Goal: Communication & Community: Answer question/provide support

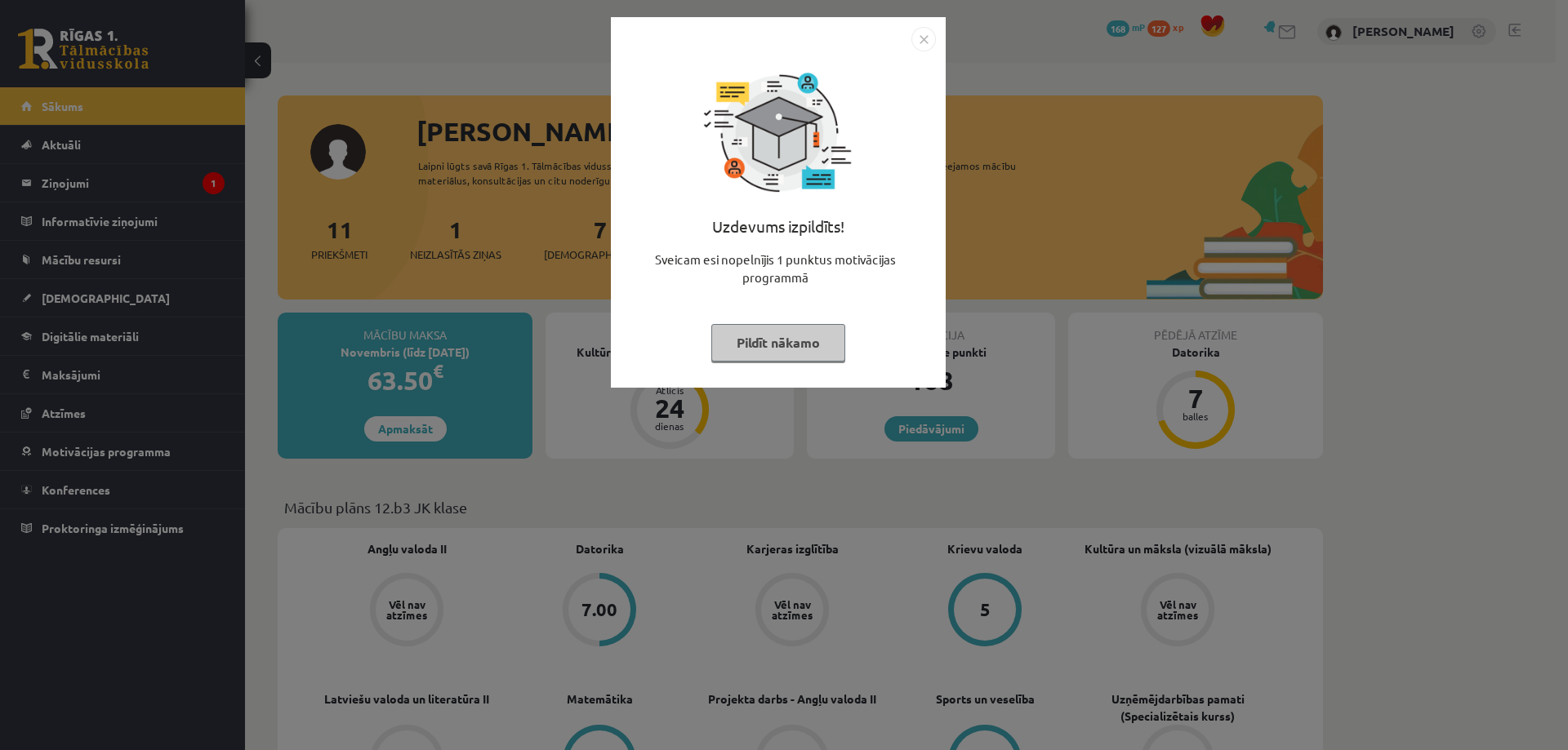
click at [927, 45] on img "Close" at bounding box center [924, 39] width 25 height 25
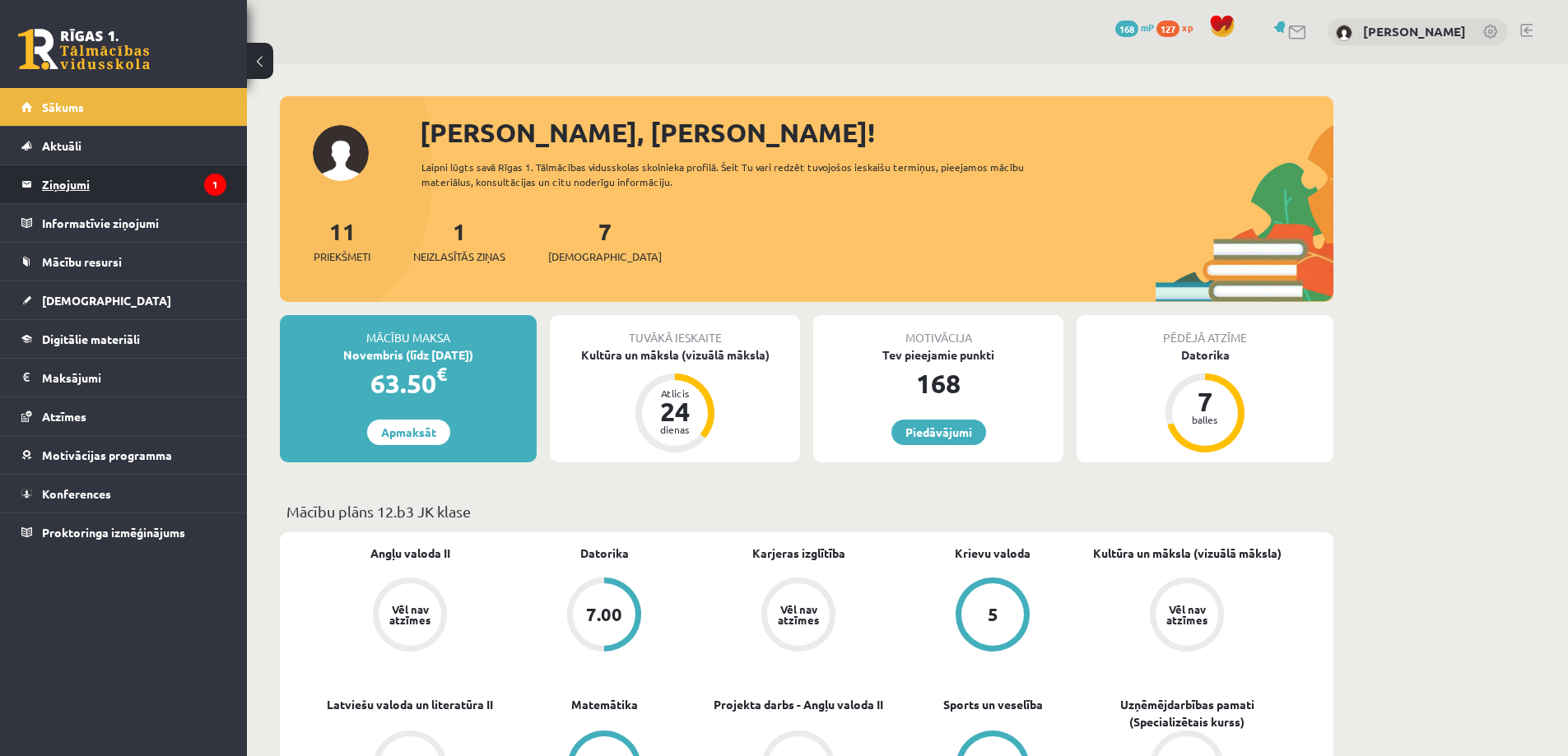
click at [182, 192] on legend "Ziņojumi 1" at bounding box center [134, 184] width 184 height 38
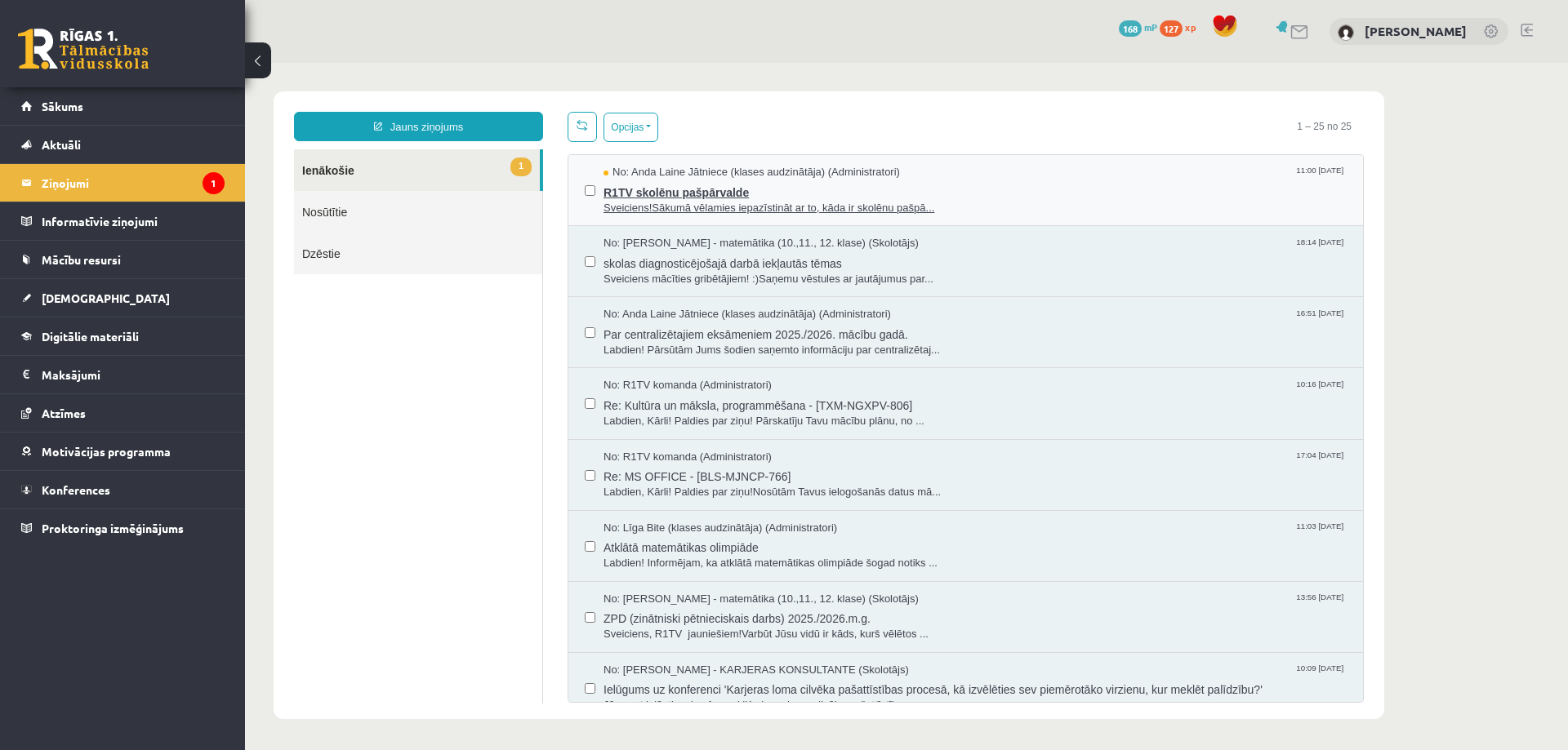
click at [732, 212] on span "Sveiciens!Sākumā vēlamies iepazīstināt ar to, kāda ir skolēnu pašpā..." at bounding box center [975, 208] width 743 height 16
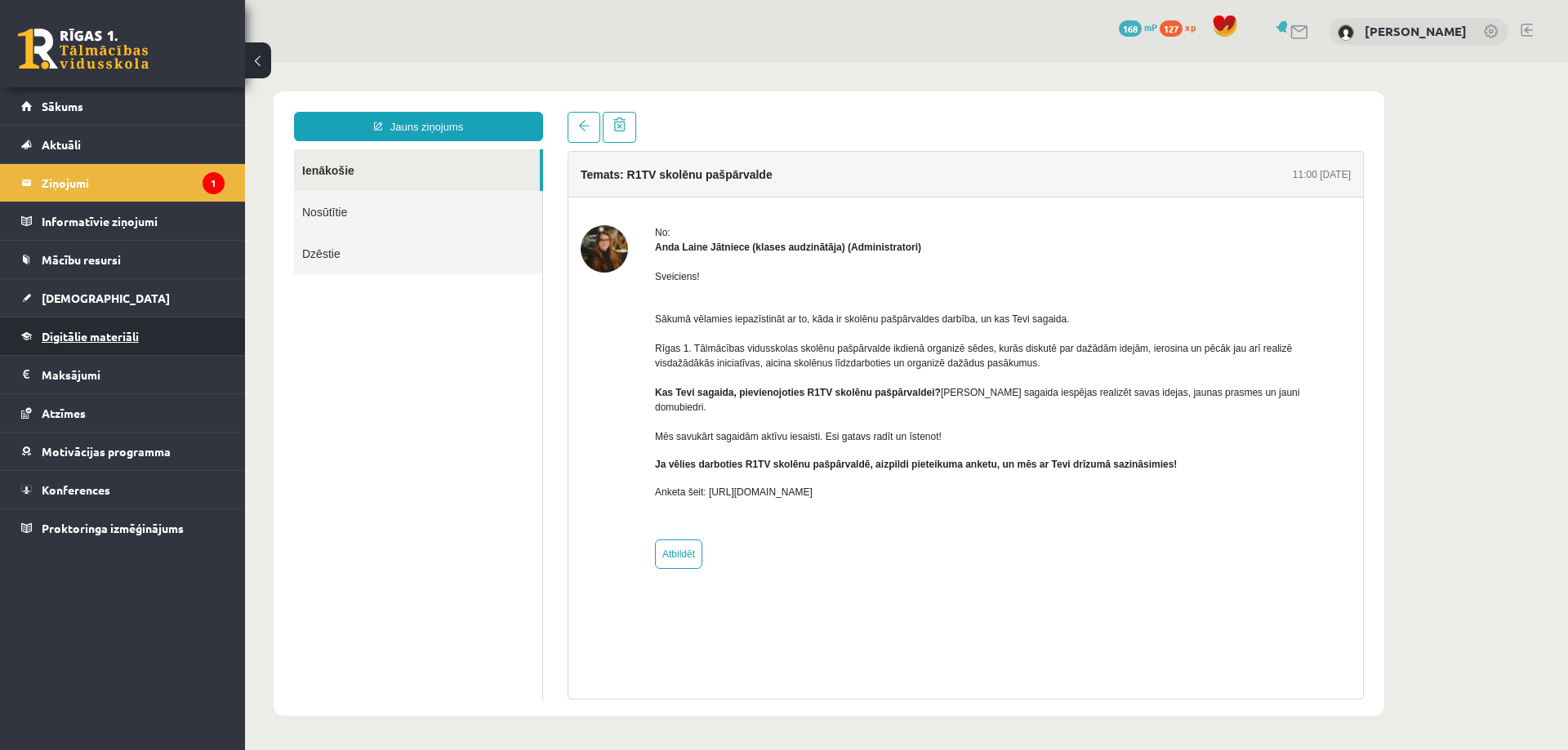
click at [112, 331] on span "Digitālie materiāli" at bounding box center [90, 337] width 97 height 15
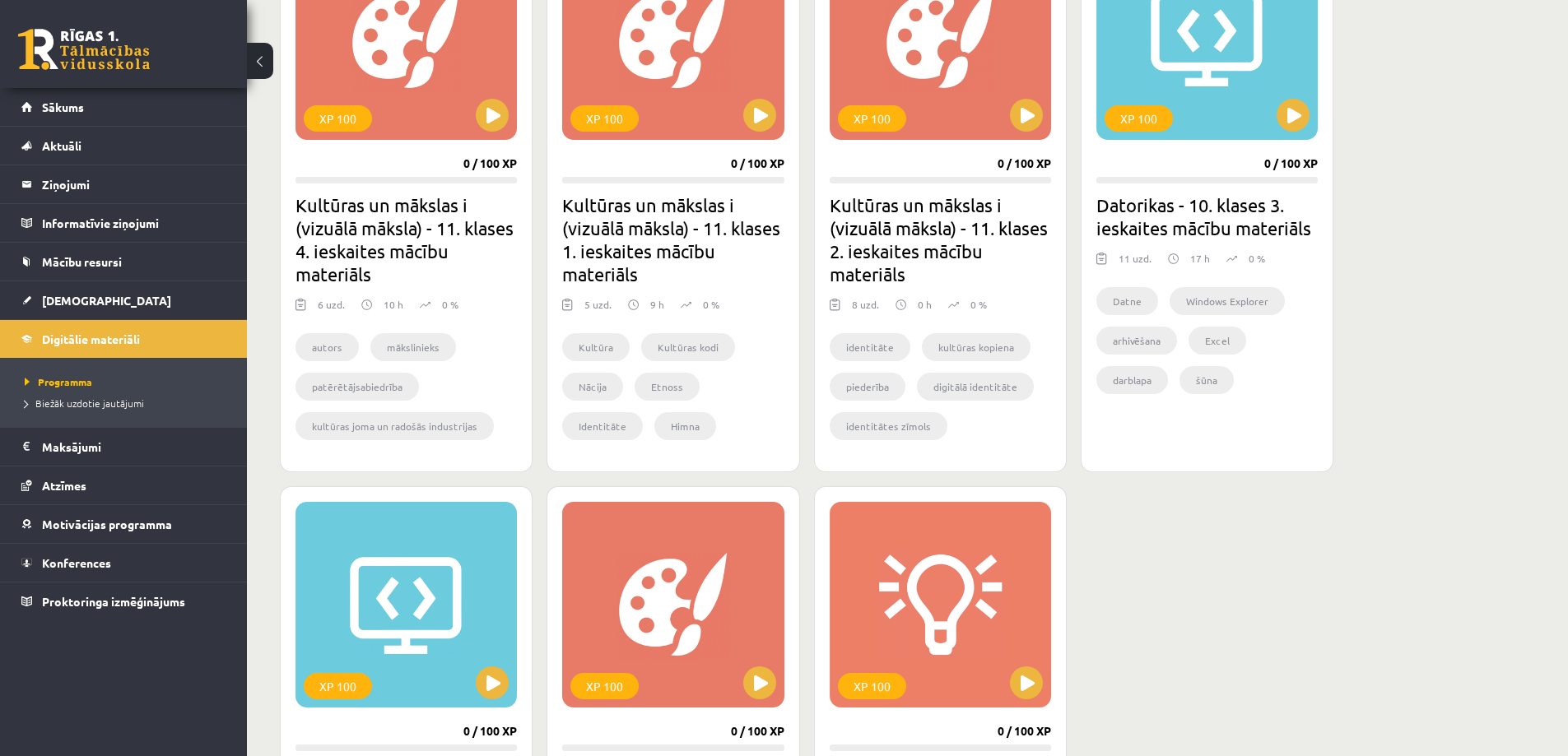
scroll to position [576, 0]
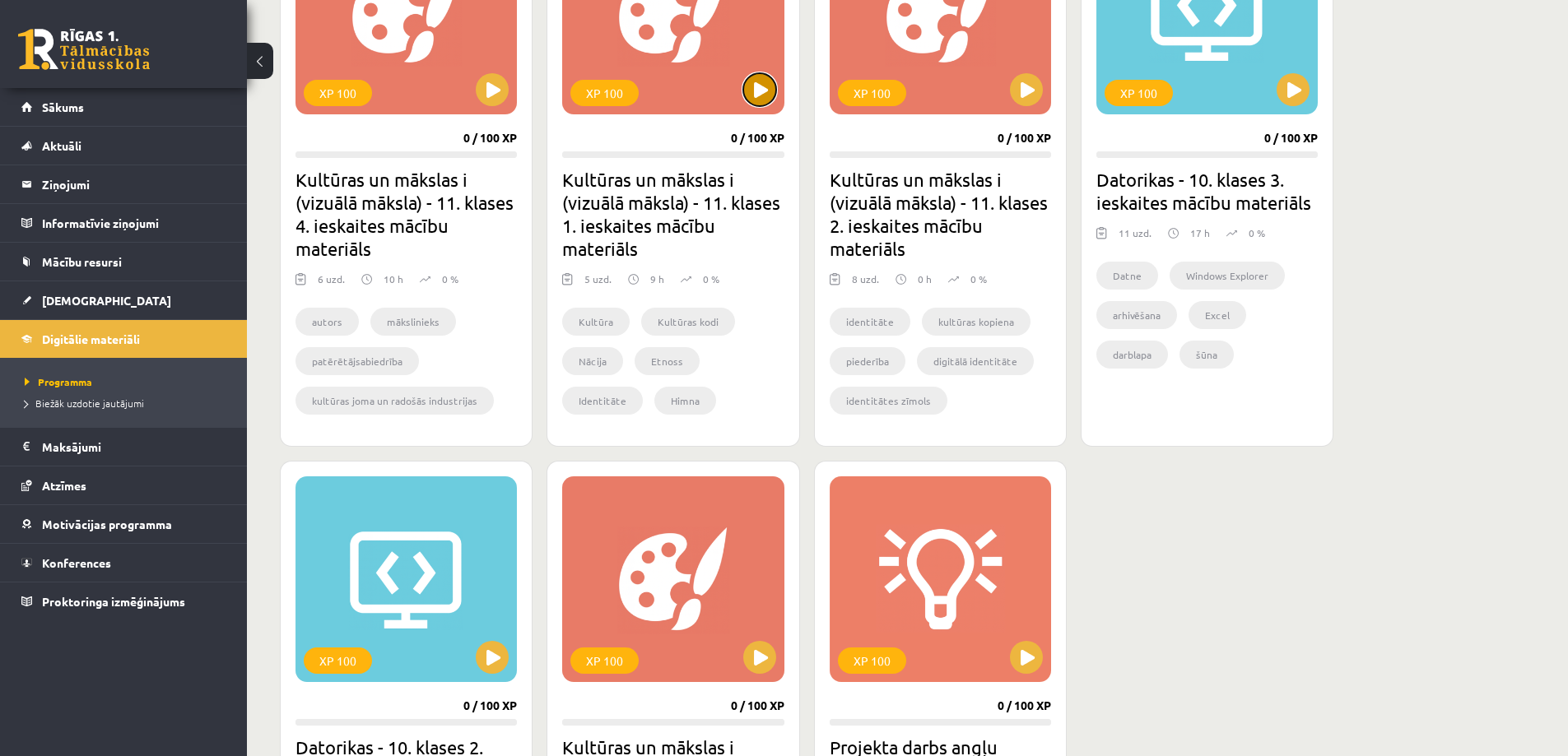
click at [769, 86] on button at bounding box center [759, 89] width 33 height 33
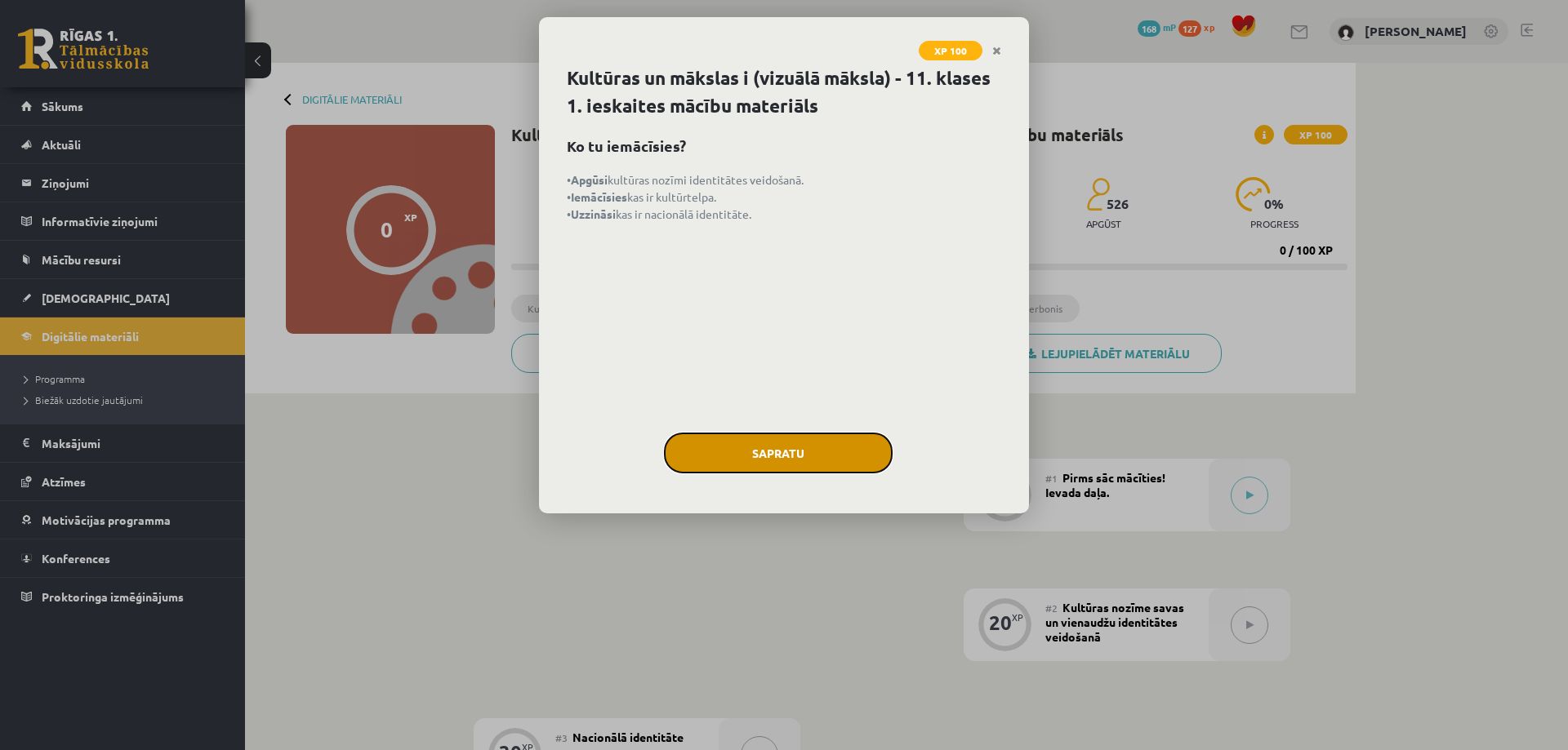
click at [782, 460] on button "Sapratu" at bounding box center [778, 453] width 229 height 41
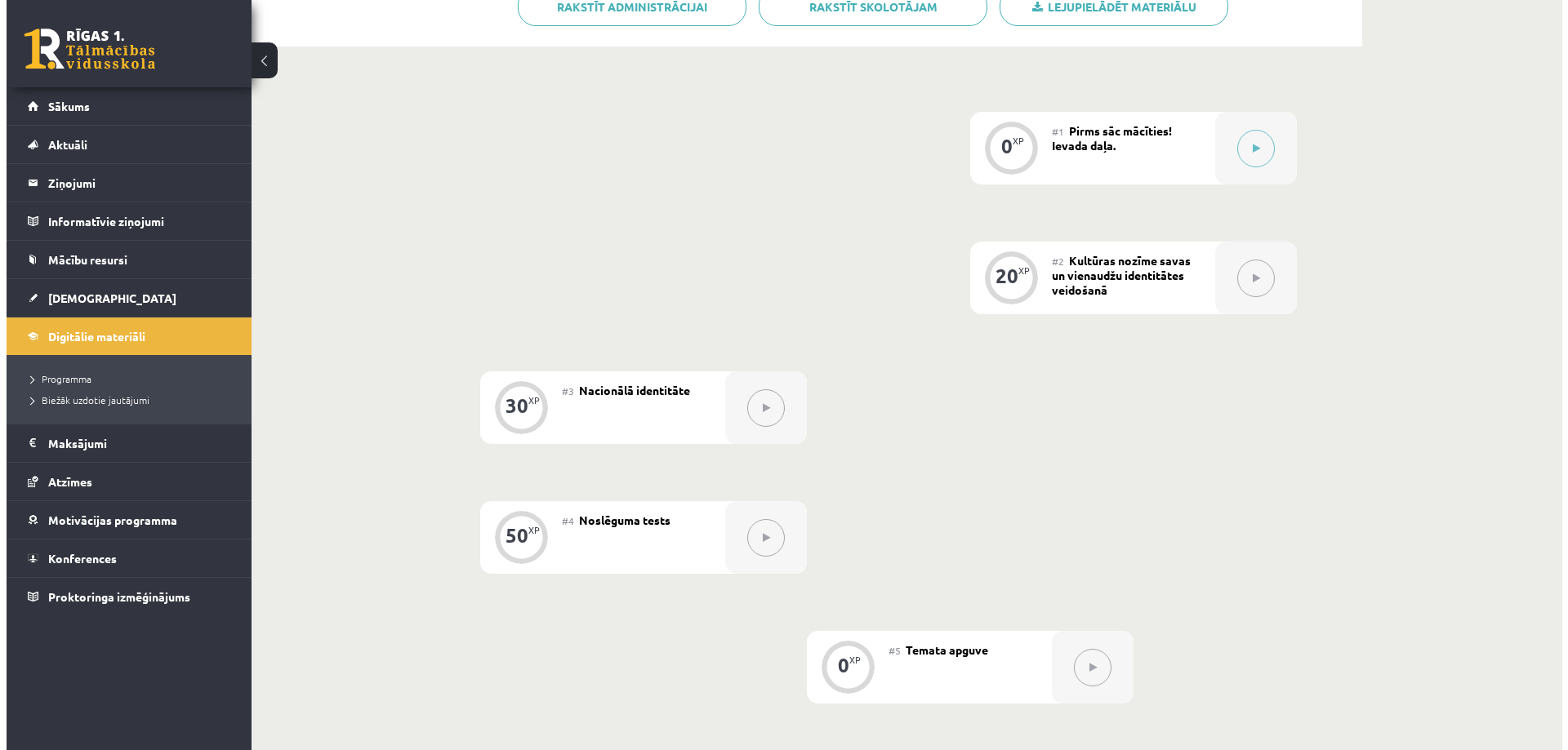
scroll to position [96, 0]
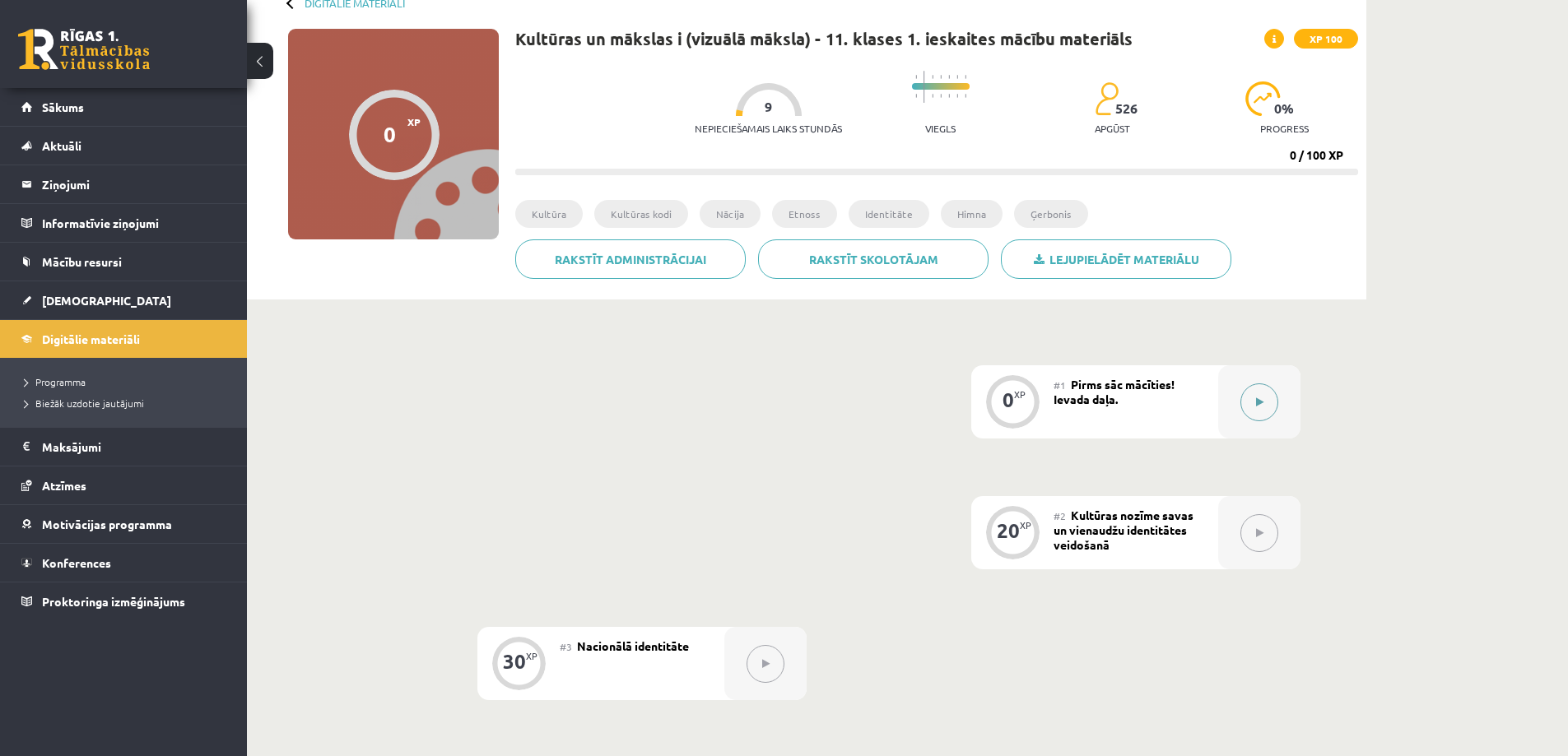
click at [1258, 383] on button at bounding box center [1259, 402] width 38 height 38
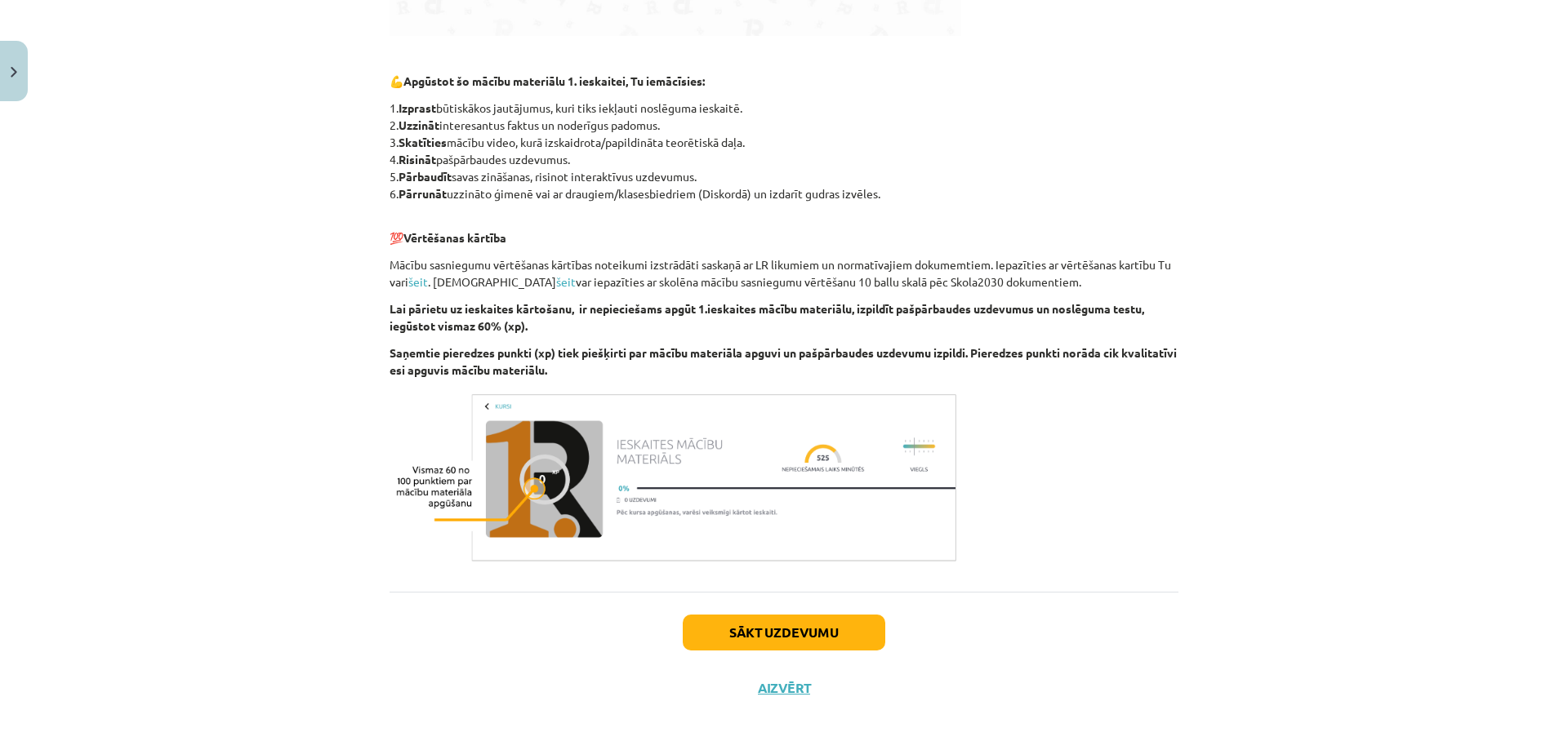
scroll to position [734, 0]
click at [804, 636] on button "Sākt uzdevumu" at bounding box center [784, 631] width 202 height 36
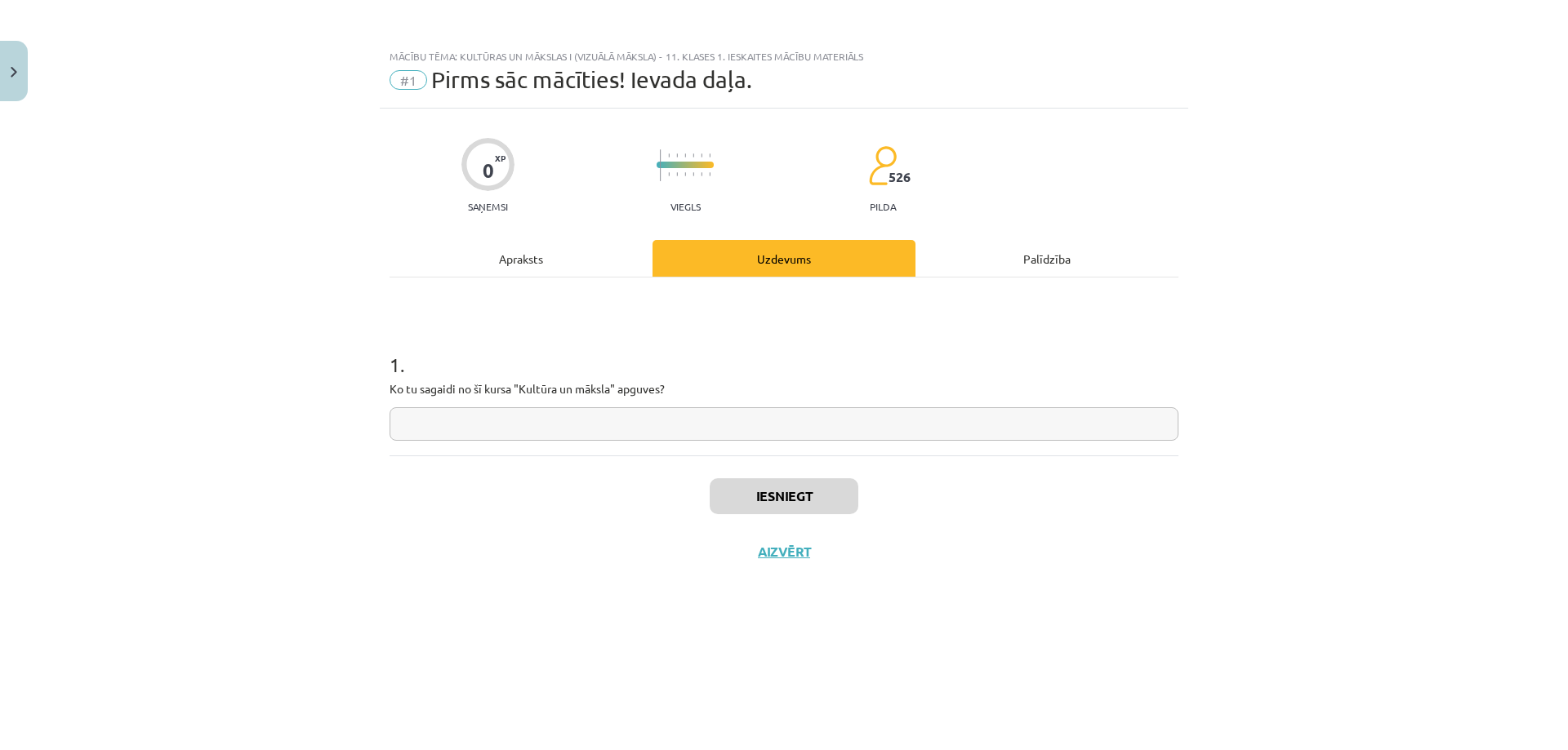
click at [644, 414] on input "text" at bounding box center [784, 424] width 789 height 33
click at [644, 414] on input "**********" at bounding box center [784, 424] width 789 height 33
type input "**********"
click at [763, 493] on button "Iesniegt" at bounding box center [784, 496] width 149 height 36
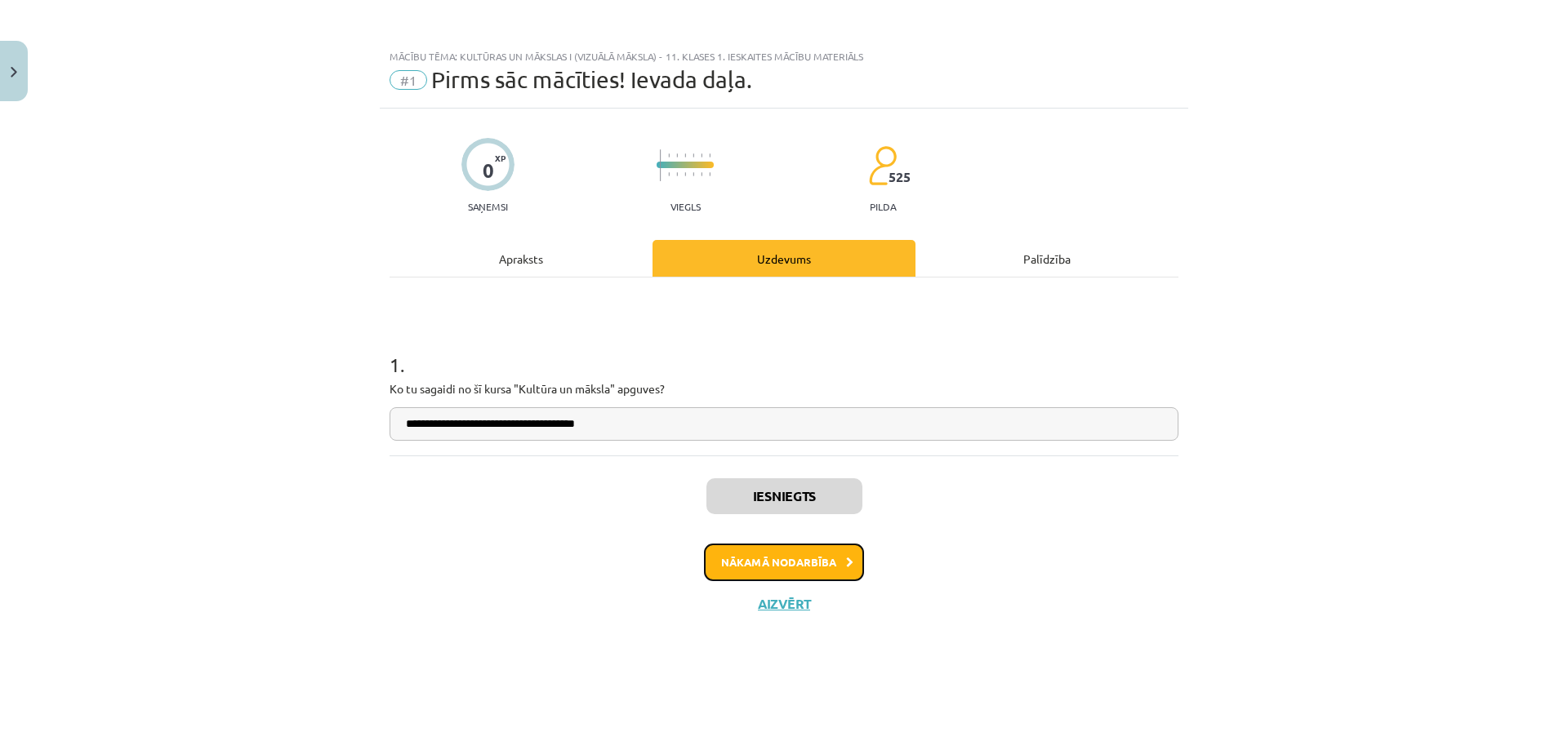
click at [820, 559] on button "Nākamā nodarbība" at bounding box center [784, 562] width 160 height 38
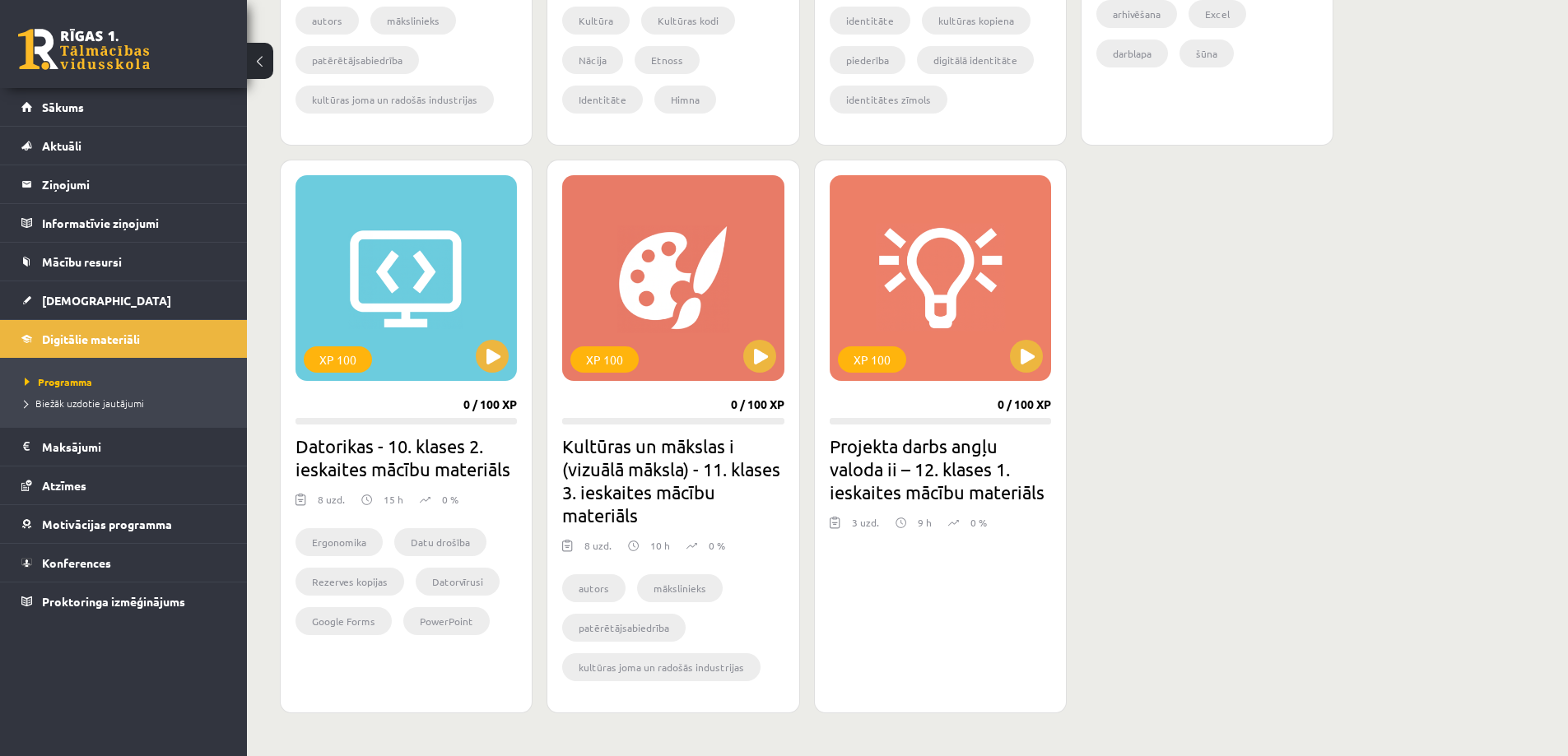
scroll to position [915, 0]
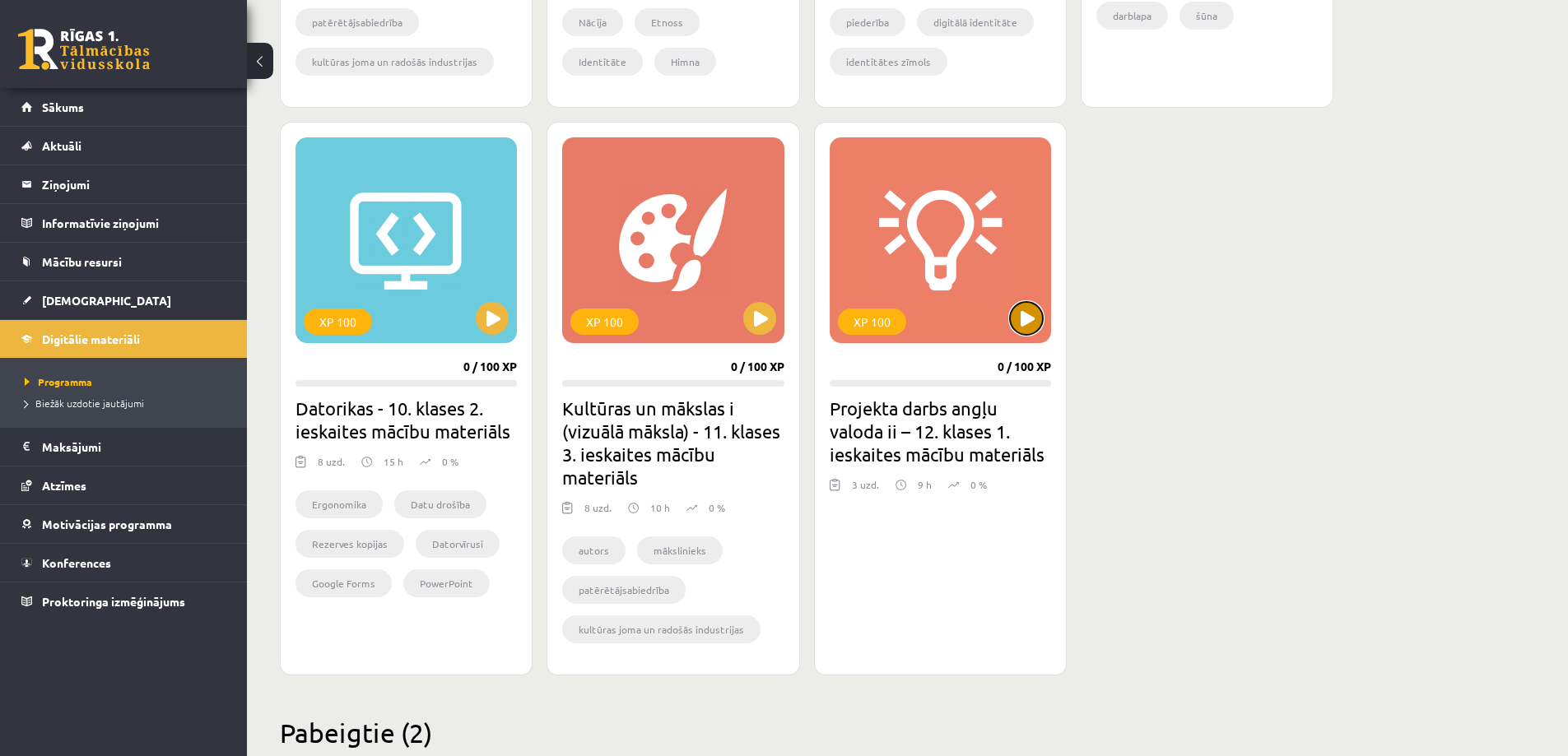
click at [1027, 318] on button at bounding box center [1026, 318] width 33 height 33
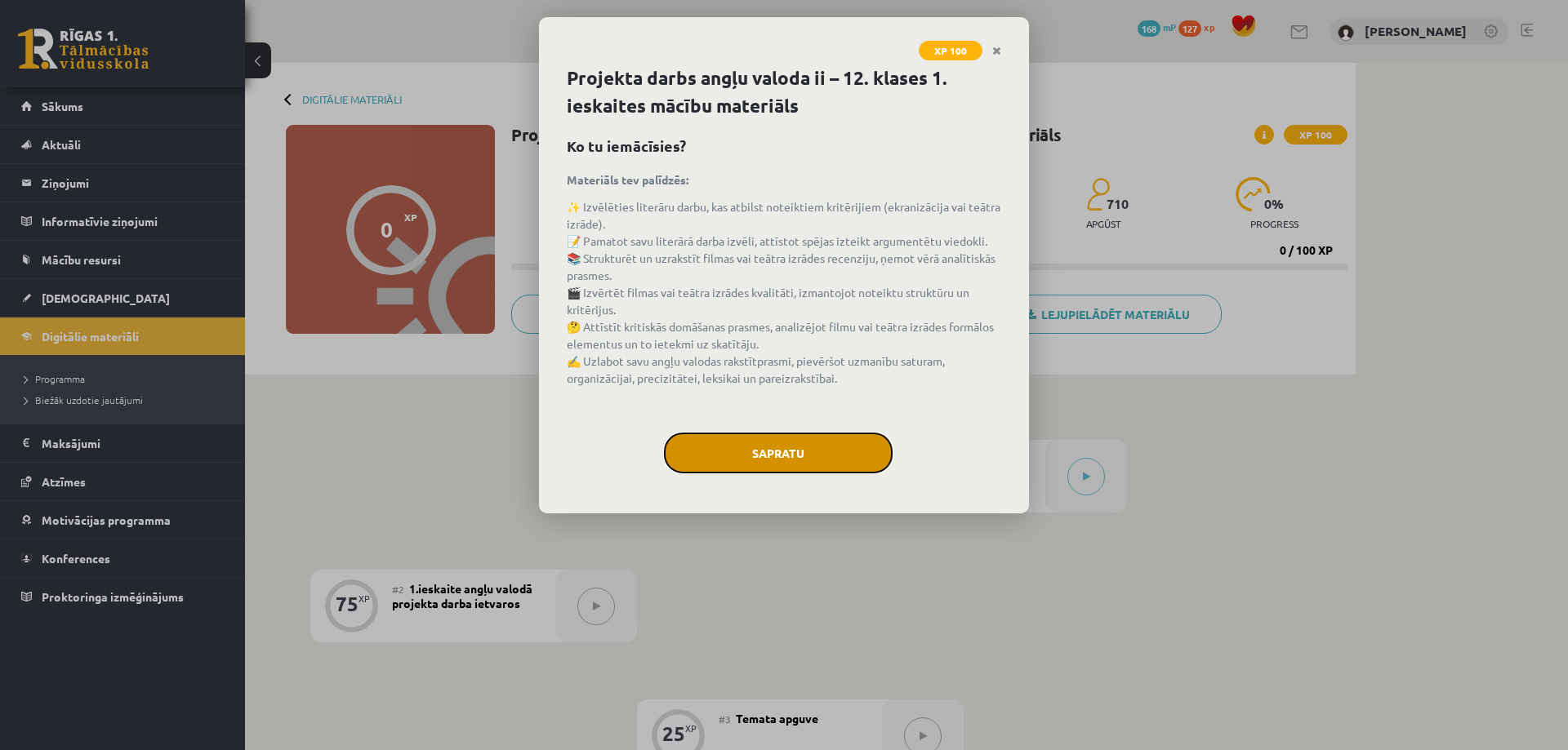
click at [764, 439] on button "Sapratu" at bounding box center [778, 453] width 229 height 41
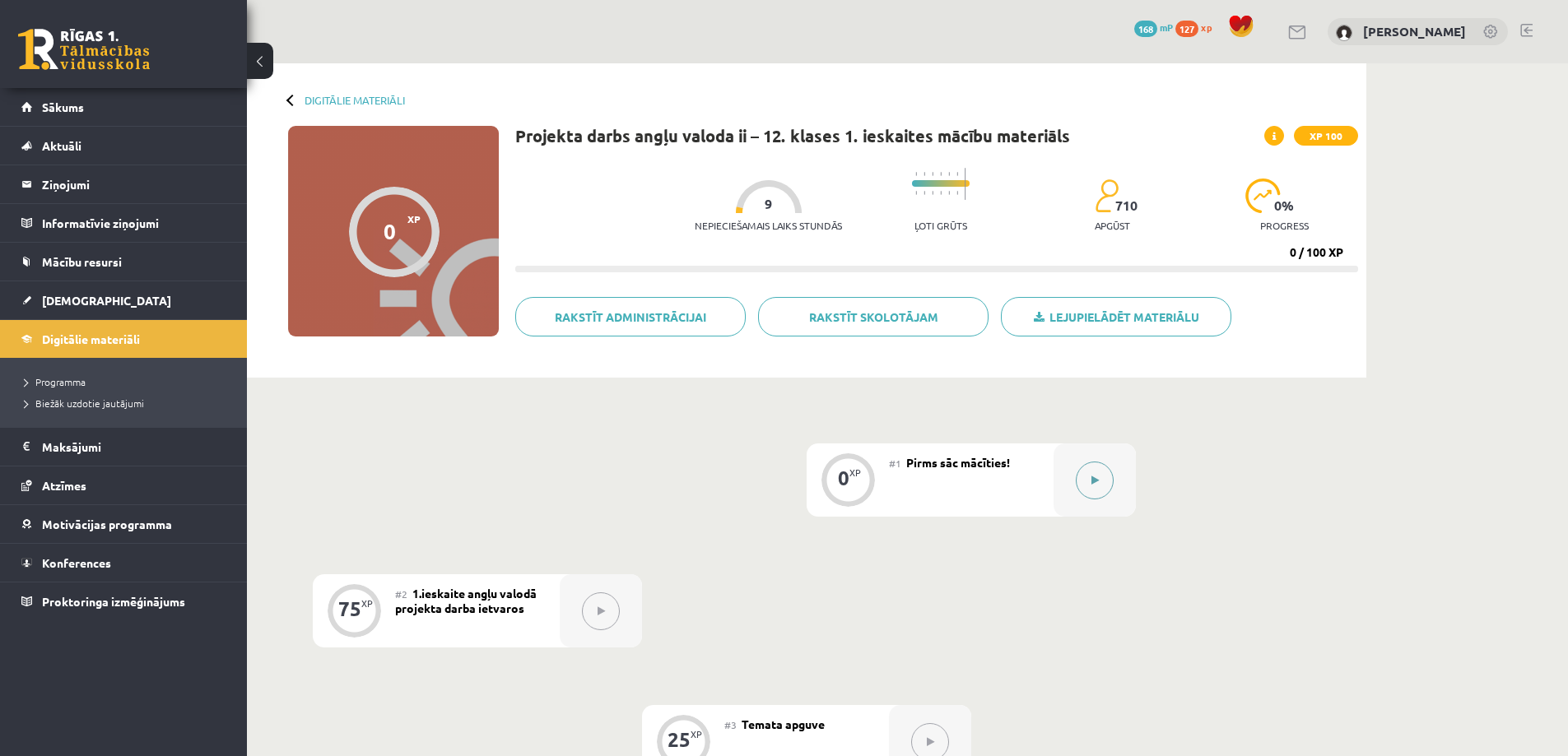
click at [1094, 481] on icon at bounding box center [1095, 481] width 7 height 10
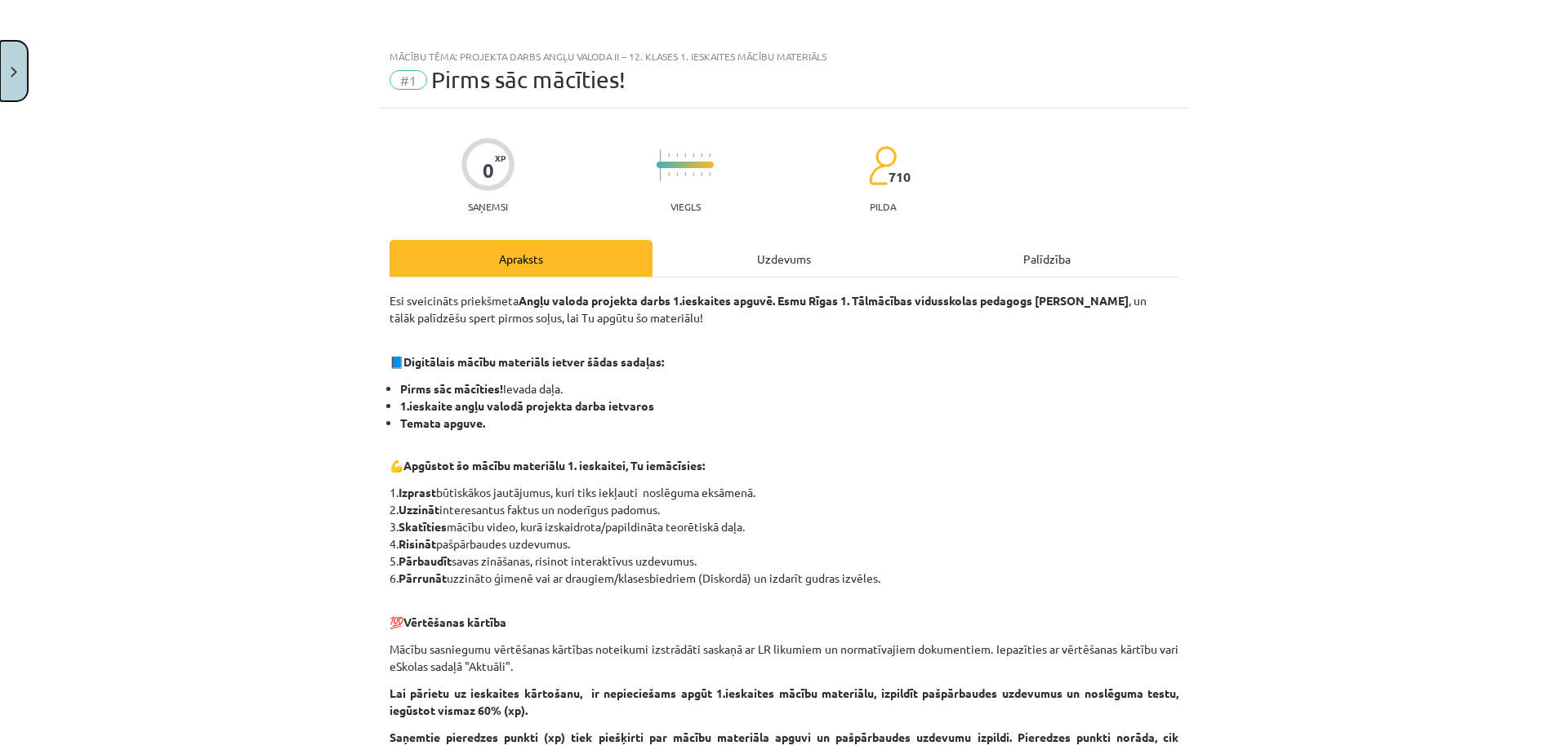
click at [3, 77] on button "Close" at bounding box center [14, 70] width 28 height 60
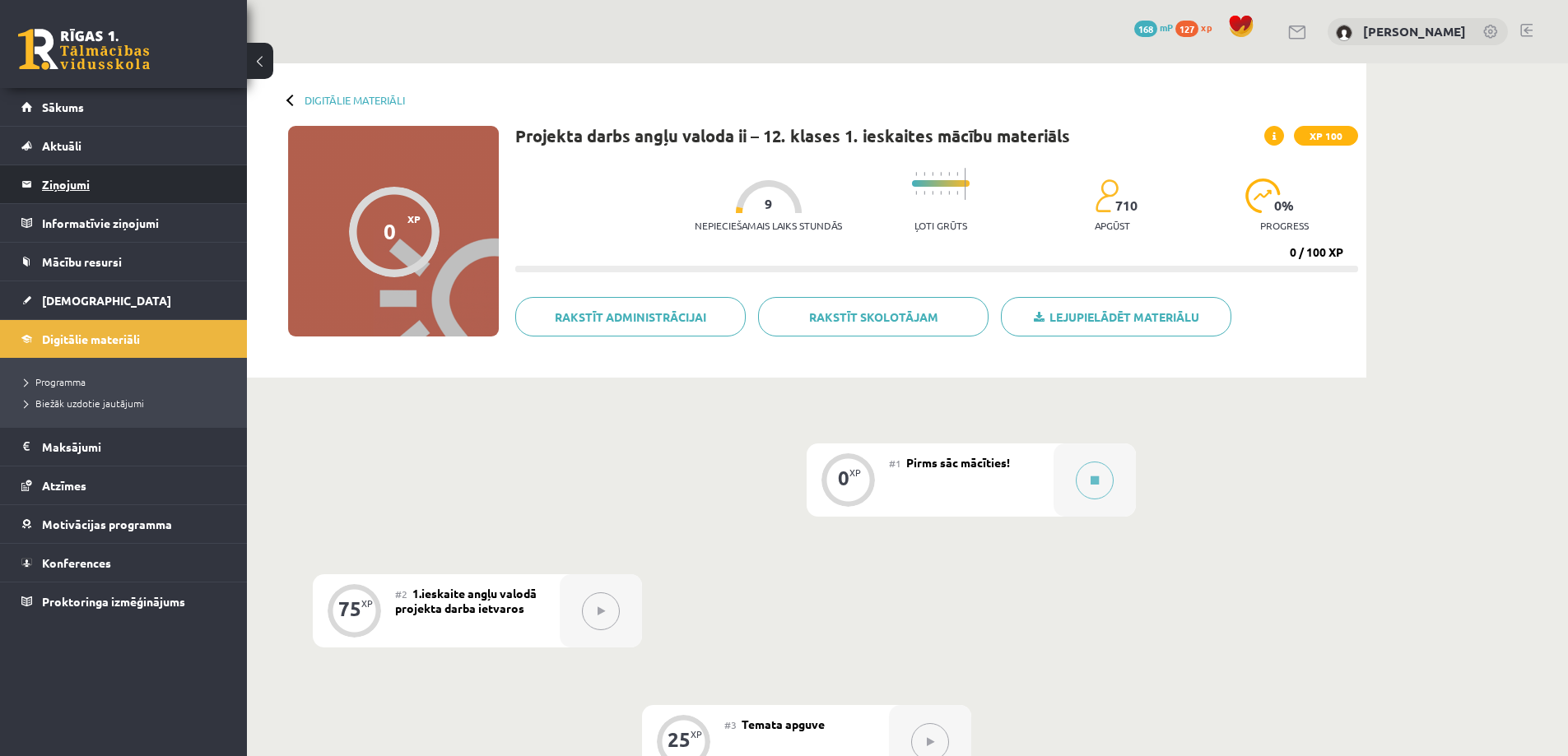
click at [77, 179] on legend "Ziņojumi 0" at bounding box center [134, 184] width 184 height 38
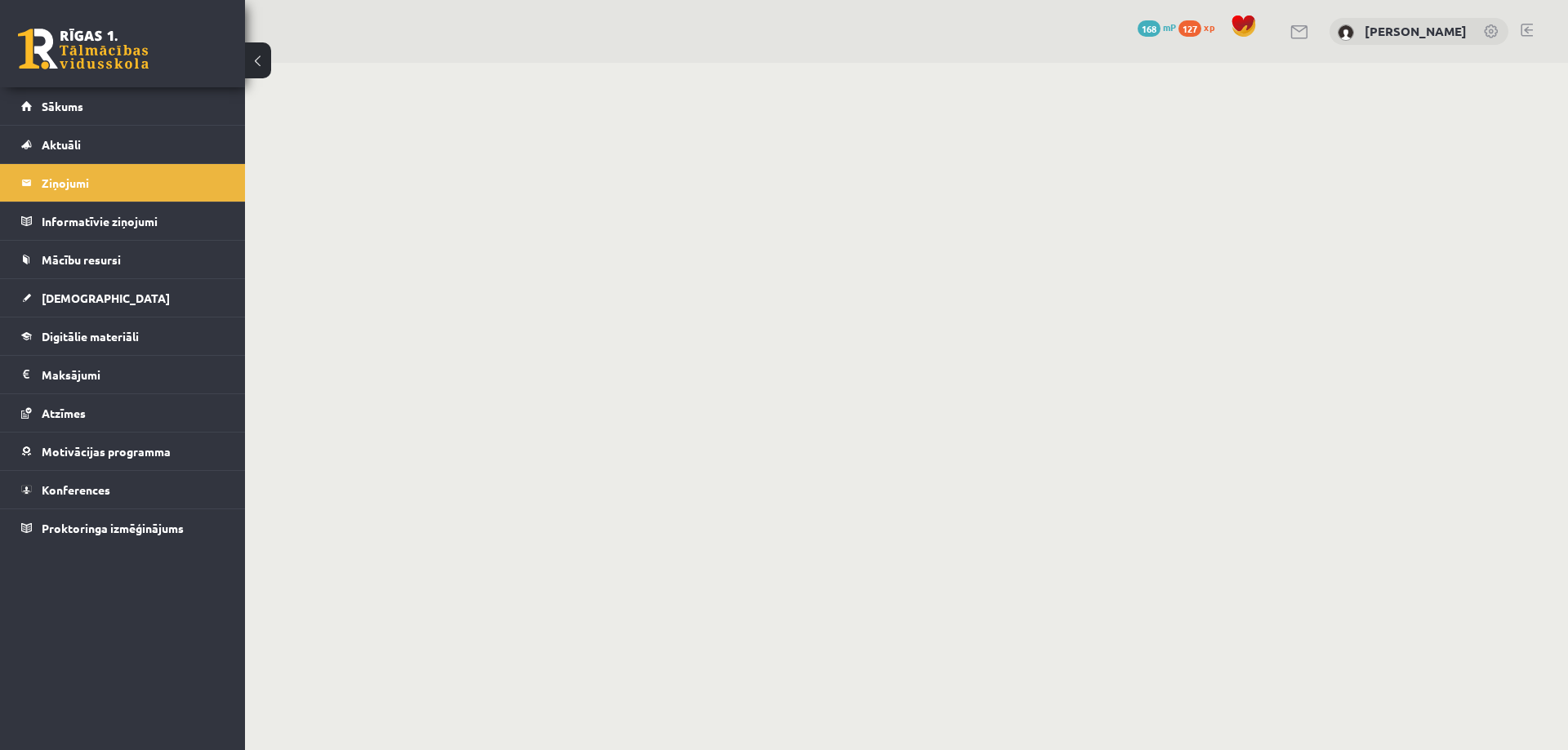
click at [260, 58] on button at bounding box center [257, 60] width 26 height 36
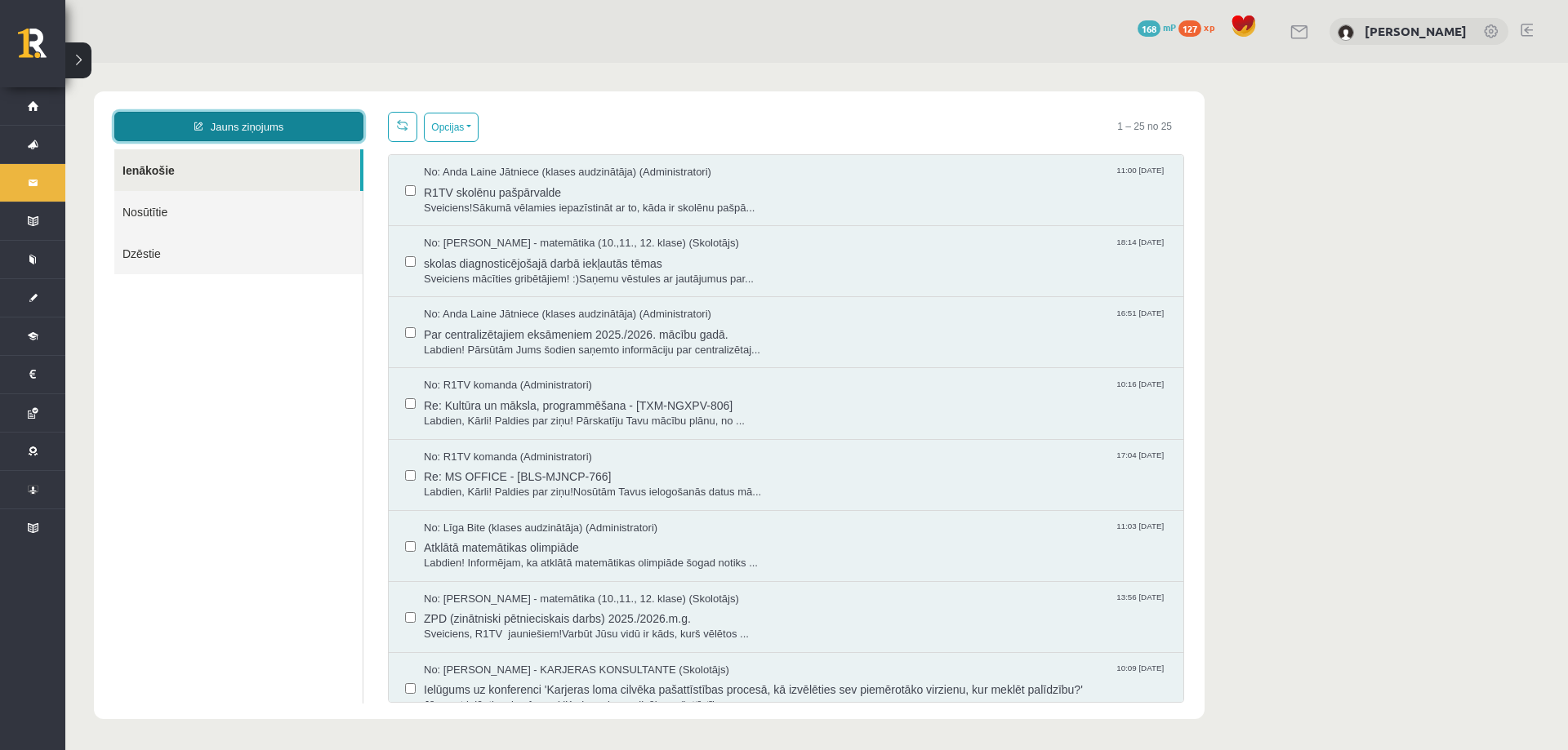
click at [219, 120] on link "Jauns ziņojums" at bounding box center [239, 126] width 249 height 30
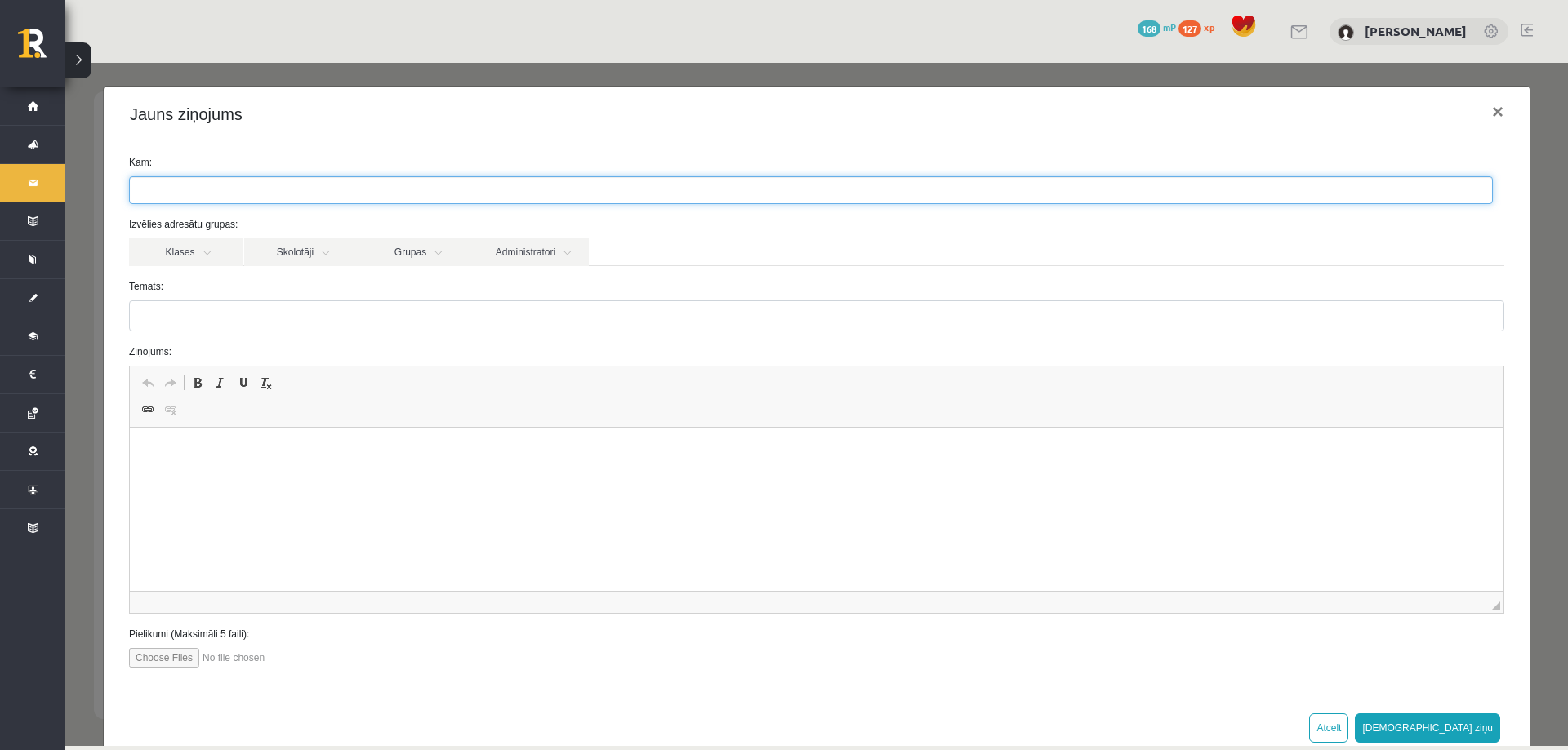
click at [207, 188] on ul at bounding box center [811, 190] width 1362 height 26
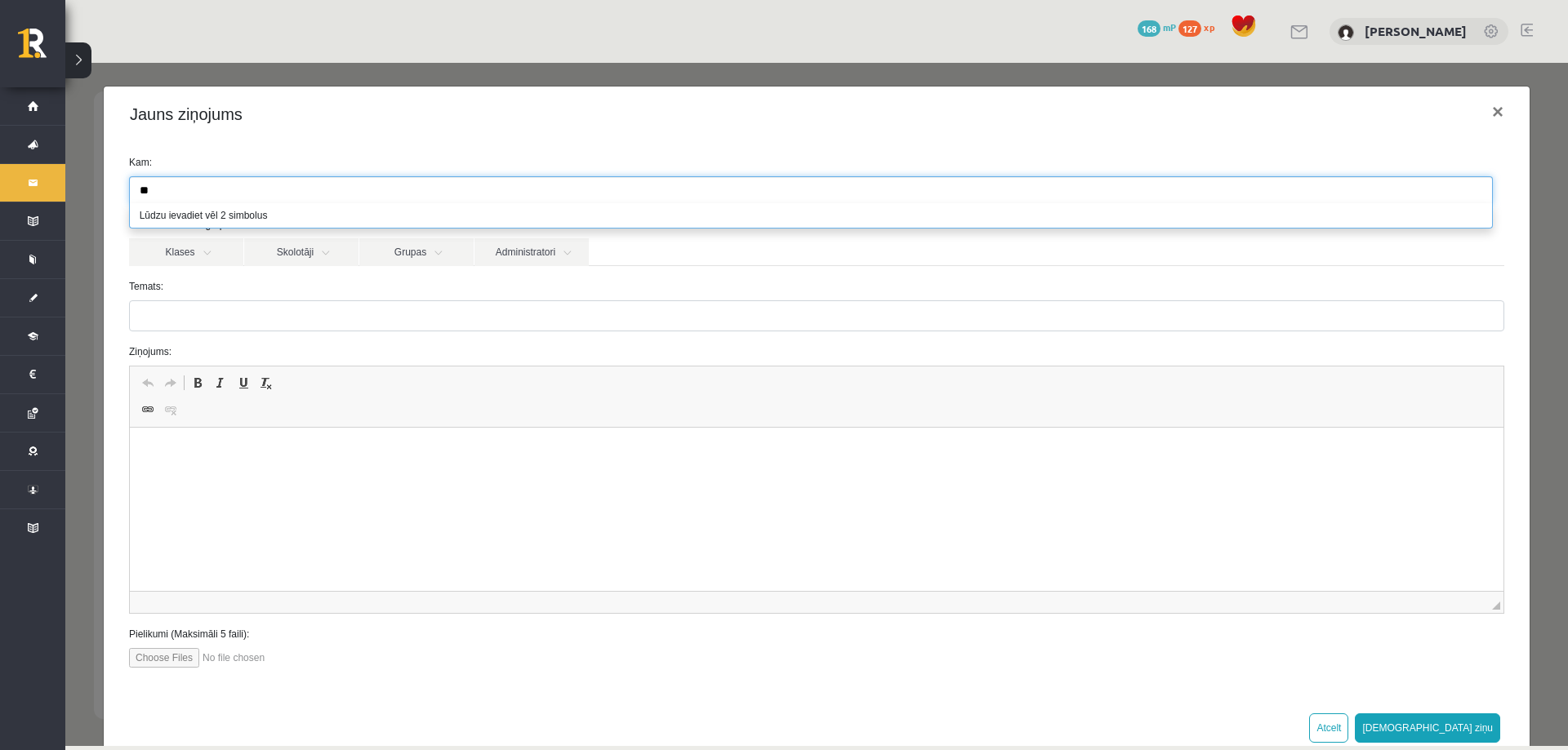
type input "*"
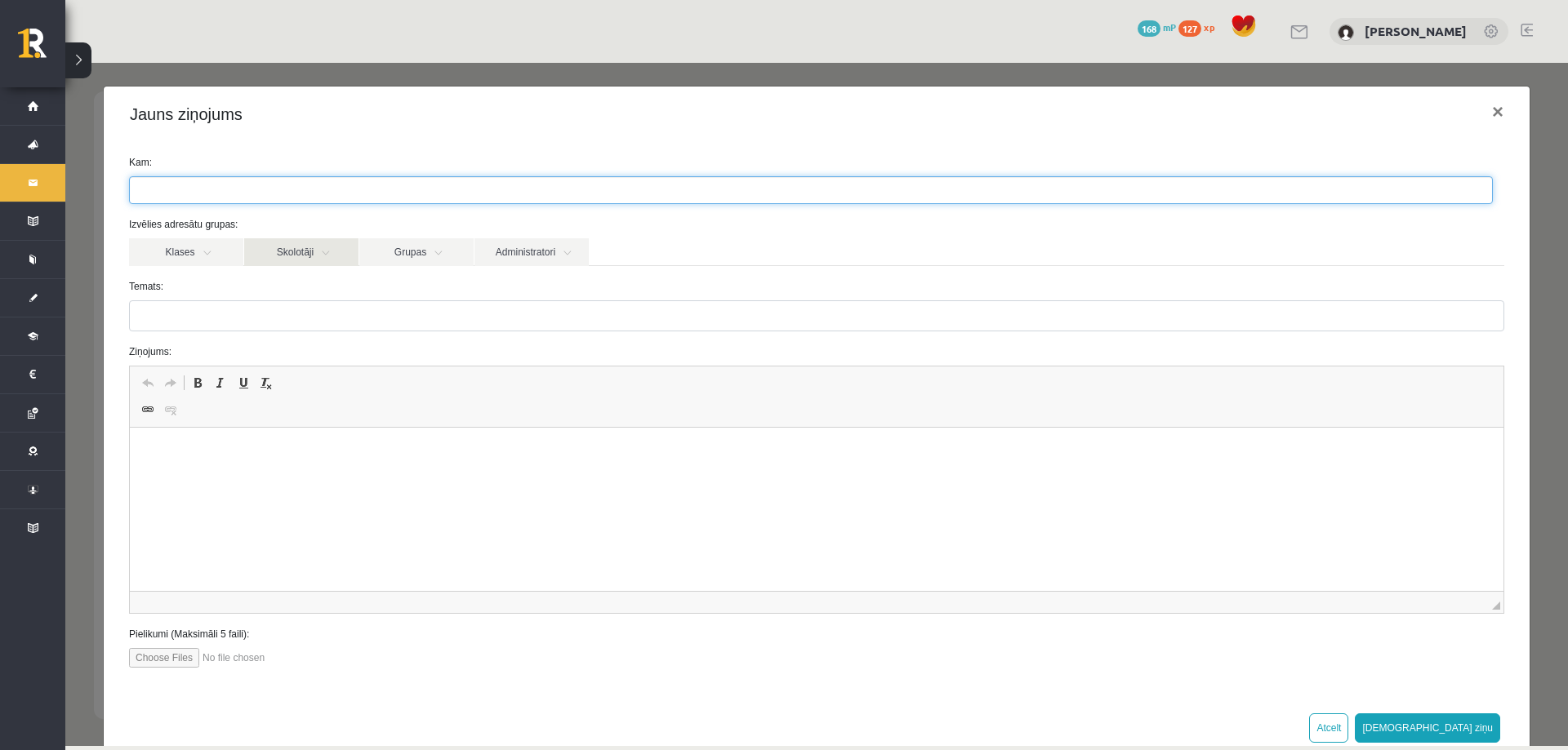
click at [288, 261] on link "Skolotāji" at bounding box center [302, 252] width 114 height 28
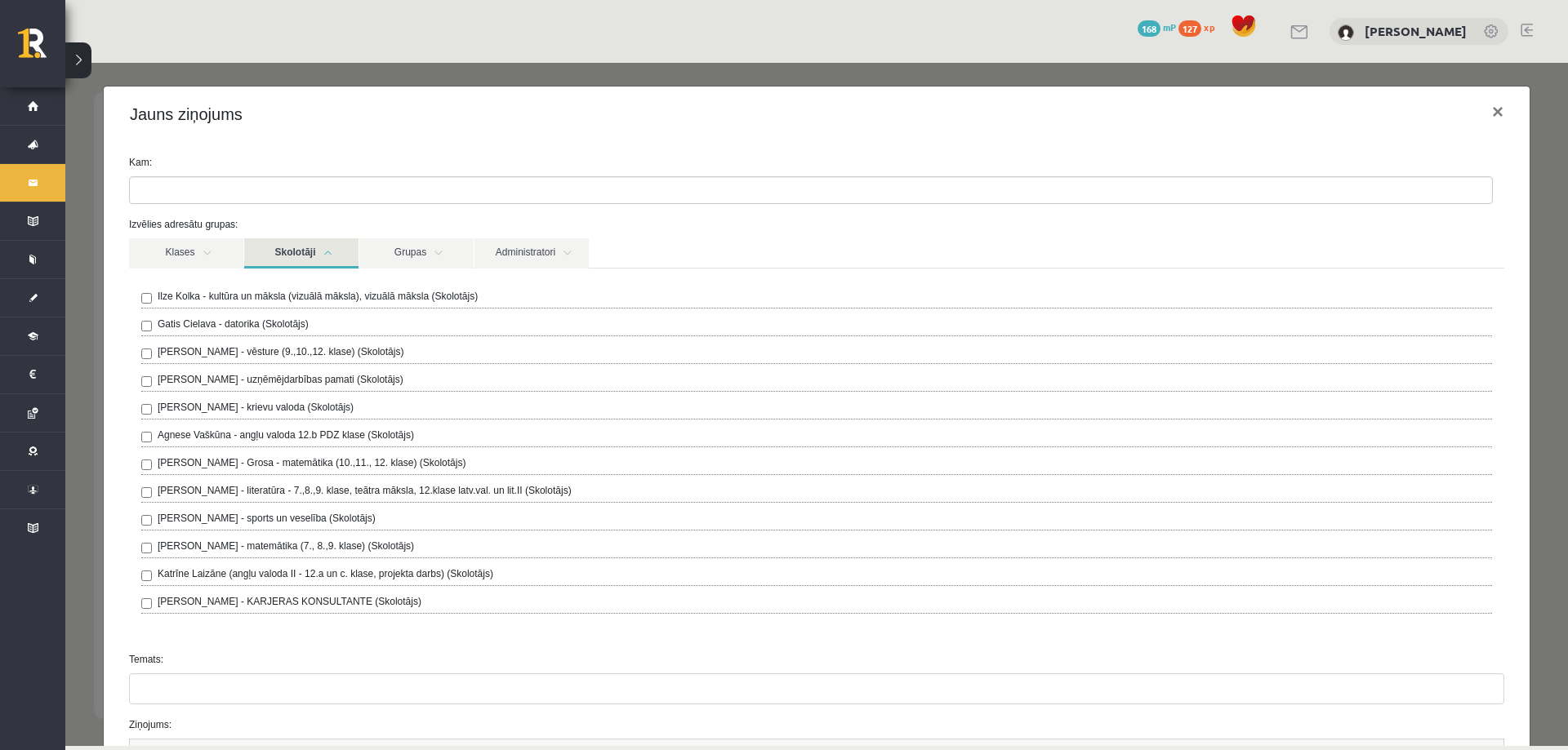
click at [322, 577] on label "Katrīne Laizāne (angļu valoda II - 12.a un c. klase, projekta darbs) (Skolotājs)" at bounding box center [326, 574] width 336 height 15
click at [334, 253] on link "Skolotāji" at bounding box center [302, 253] width 114 height 30
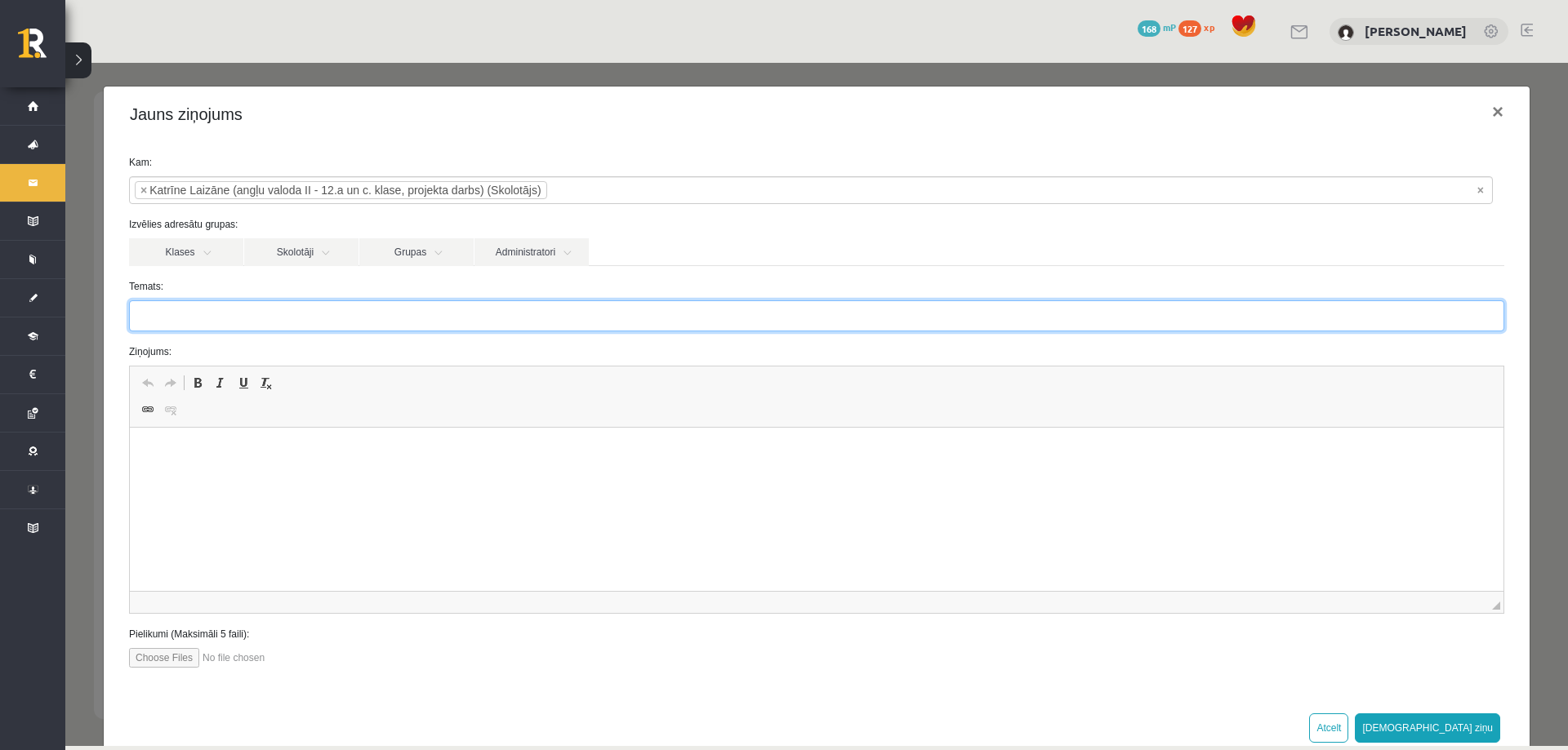
click at [289, 317] on input "Temats:" at bounding box center [817, 316] width 1375 height 31
type input "**********"
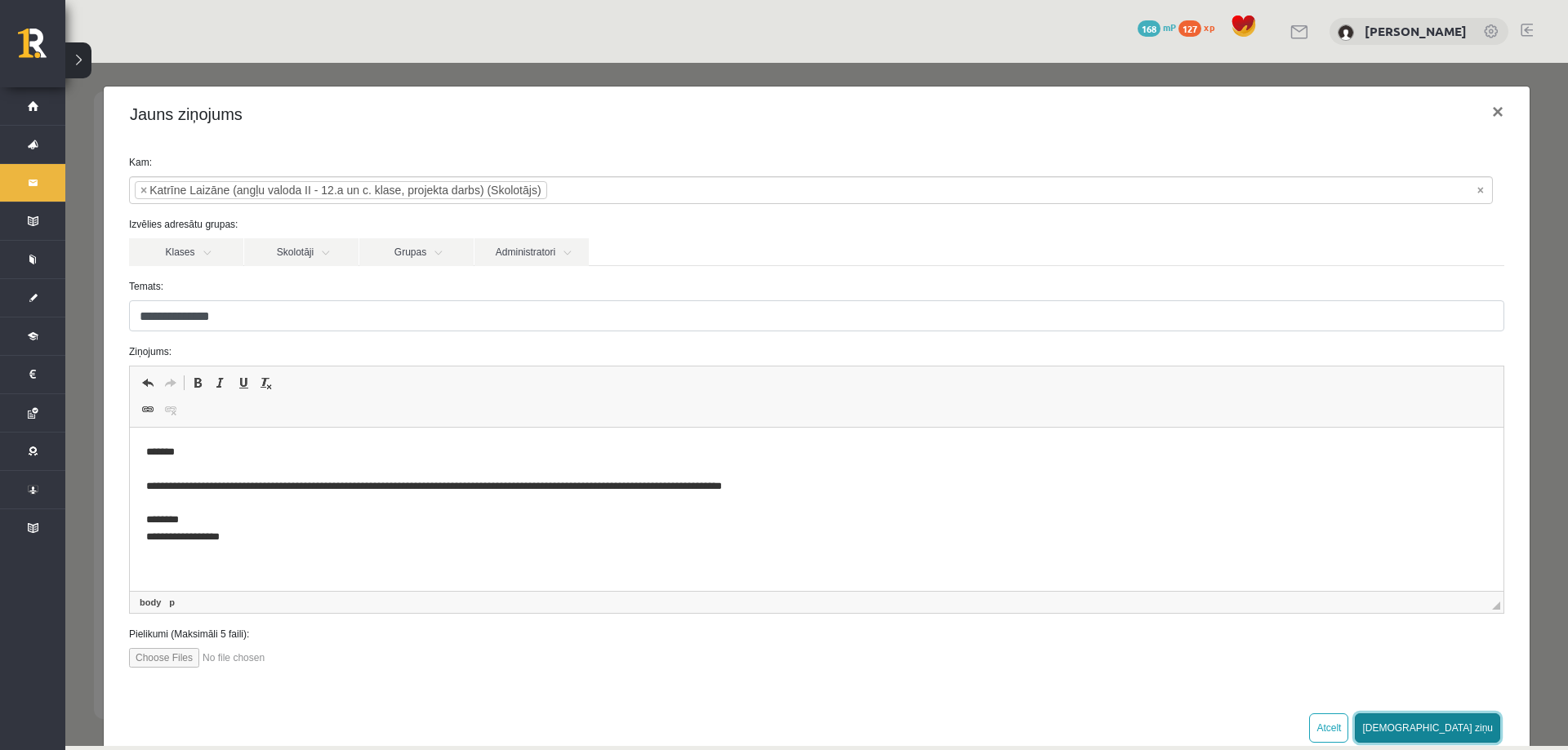
click at [1446, 722] on button "Sūtīt ziņu" at bounding box center [1428, 728] width 146 height 30
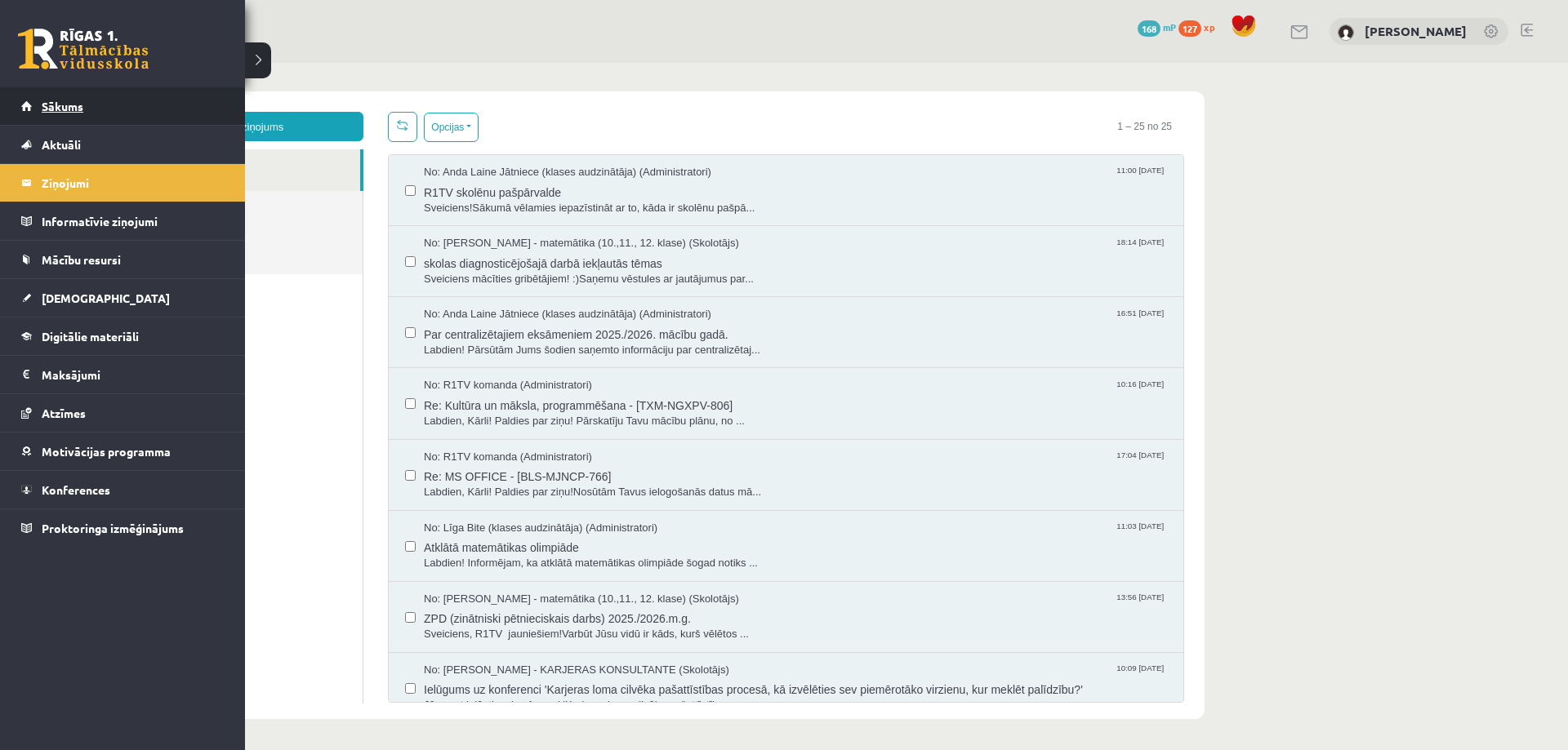
click at [43, 111] on span "Sākums" at bounding box center [62, 106] width 42 height 15
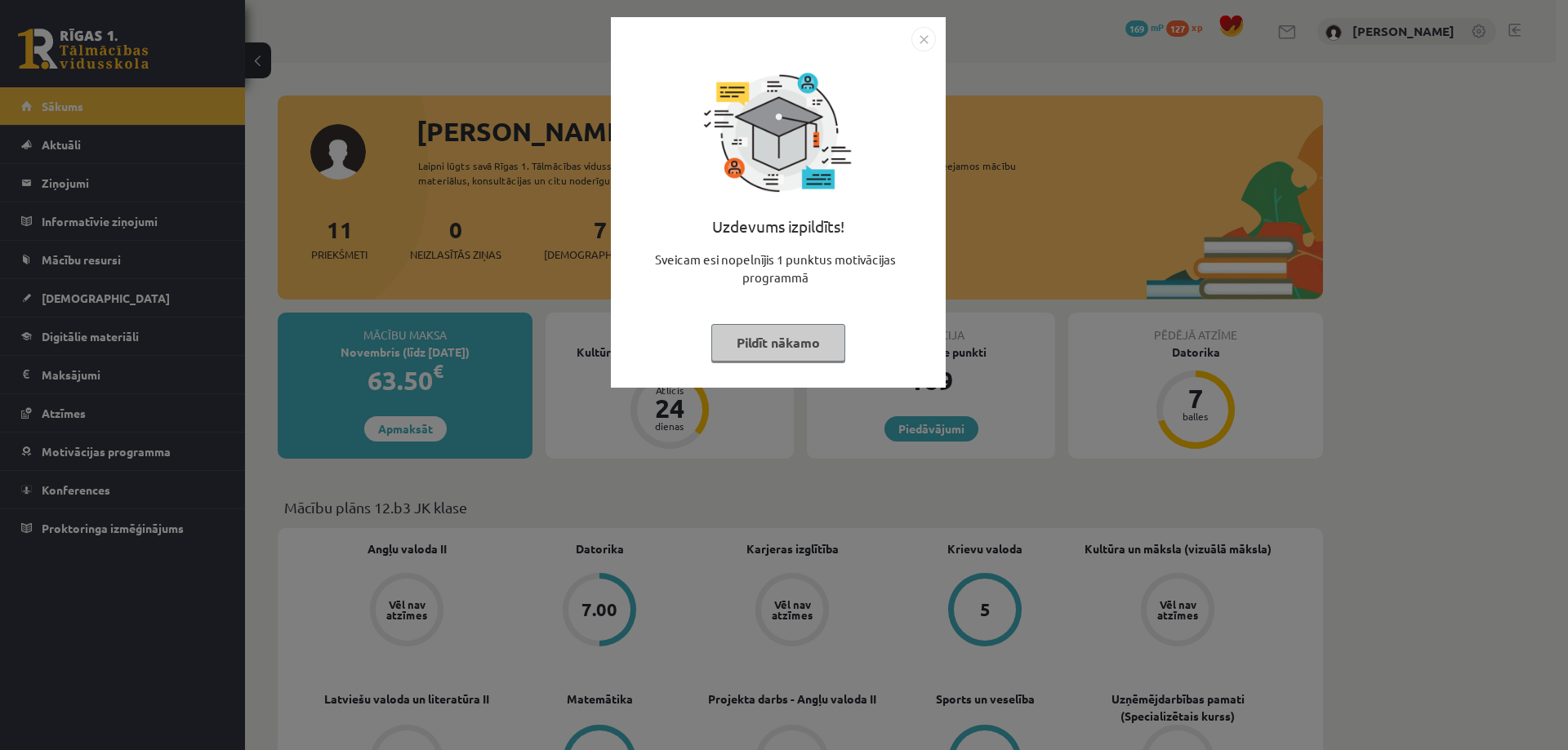
click at [447, 103] on div "Uzdevums izpildīts! Sveicam esi nopelnījis 1 punktus motivācijas programmā Pild…" at bounding box center [784, 375] width 1568 height 750
